Goal: Task Accomplishment & Management: Use online tool/utility

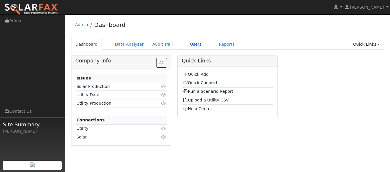
click at [186, 43] on link "Users" at bounding box center [196, 44] width 20 height 11
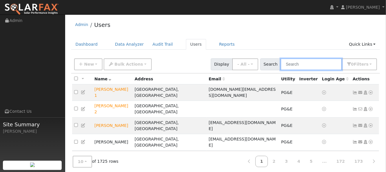
click at [320, 64] on input "text" at bounding box center [310, 64] width 61 height 12
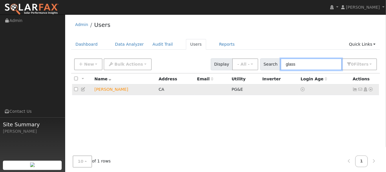
type input "glass"
click at [371, 91] on icon at bounding box center [370, 89] width 5 height 4
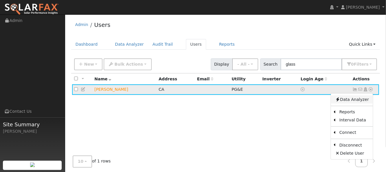
click at [357, 100] on link "Data Analyzer" at bounding box center [352, 99] width 42 height 8
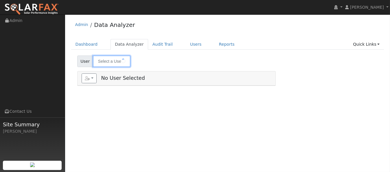
type input "[PERSON_NAME]"
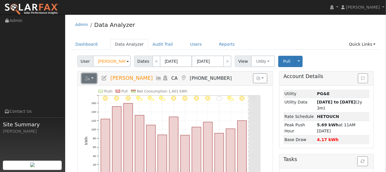
click at [89, 78] on icon "button" at bounding box center [87, 78] width 5 height 4
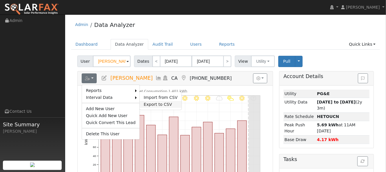
click at [146, 102] on link "Export to CSV" at bounding box center [160, 104] width 42 height 7
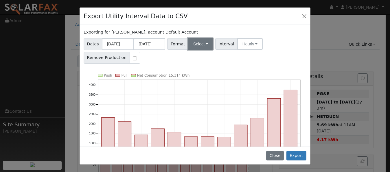
click at [193, 43] on button "Select" at bounding box center [200, 44] width 25 height 12
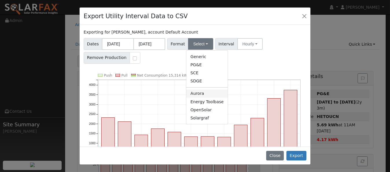
click at [191, 93] on link "Aurora" at bounding box center [206, 94] width 41 height 8
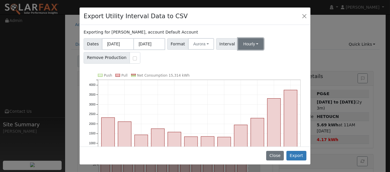
click at [246, 46] on button "Hourly" at bounding box center [250, 44] width 25 height 12
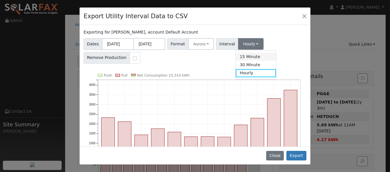
click at [247, 55] on link "15 Minute" at bounding box center [256, 57] width 40 height 8
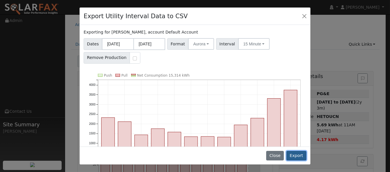
click at [294, 157] on button "Export" at bounding box center [296, 156] width 20 height 10
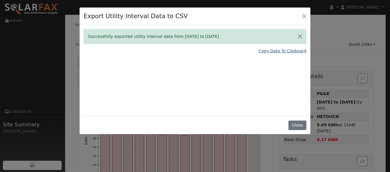
click at [278, 52] on link "Copy Data To Clipboard" at bounding box center [283, 51] width 48 height 6
drag, startPoint x: 302, startPoint y: 126, endPoint x: 274, endPoint y: 116, distance: 30.0
click at [302, 126] on button "Close" at bounding box center [298, 126] width 18 height 10
